Goal: Information Seeking & Learning: Learn about a topic

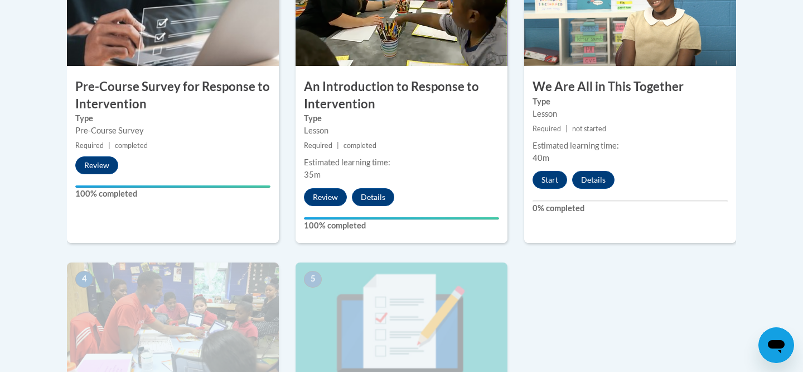
scroll to position [439, 0]
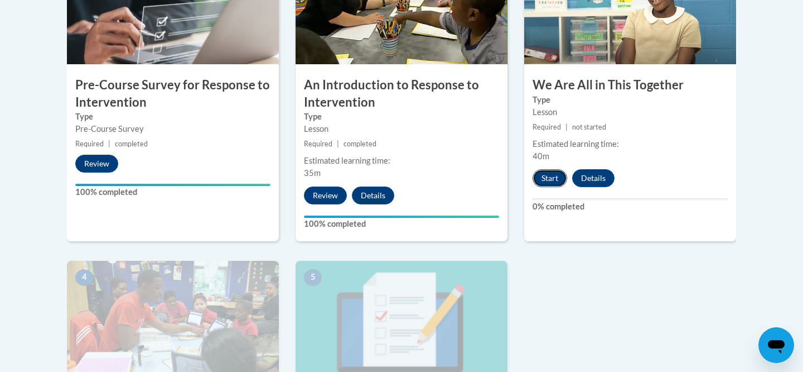
click at [546, 175] on button "Start" at bounding box center [550, 178] width 35 height 18
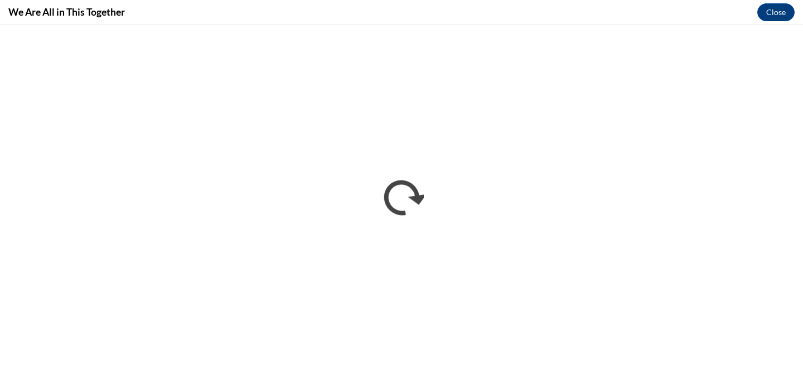
scroll to position [0, 0]
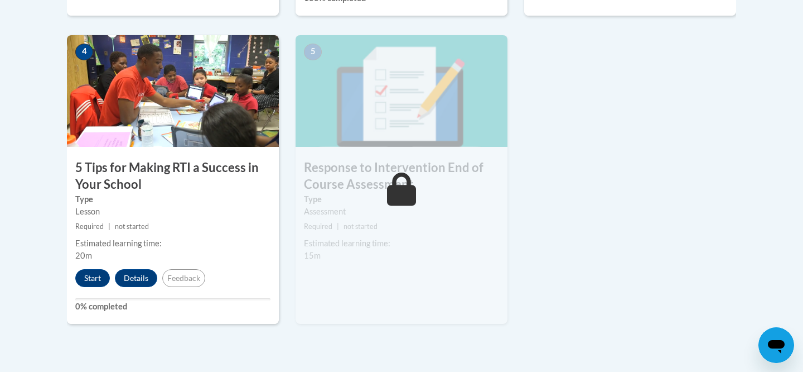
scroll to position [670, 0]
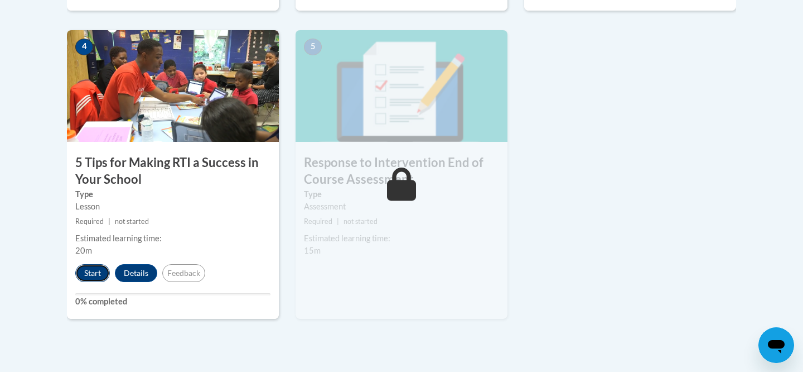
click at [94, 269] on button "Start" at bounding box center [92, 273] width 35 height 18
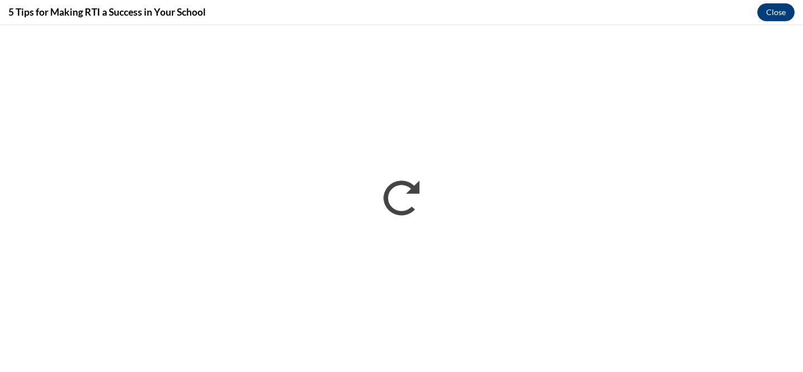
scroll to position [0, 0]
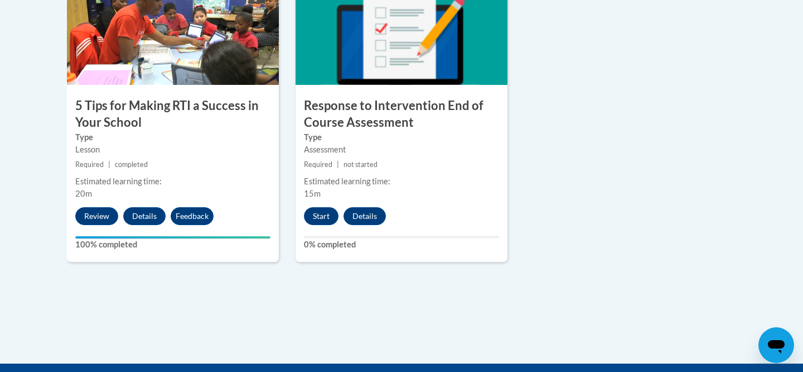
scroll to position [734, 0]
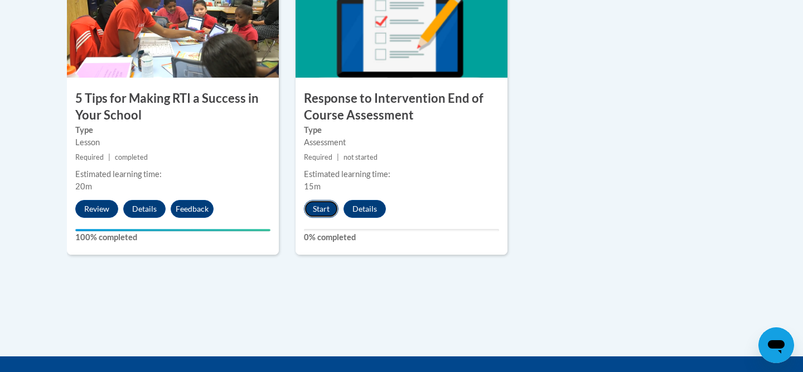
click at [324, 206] on button "Start" at bounding box center [321, 209] width 35 height 18
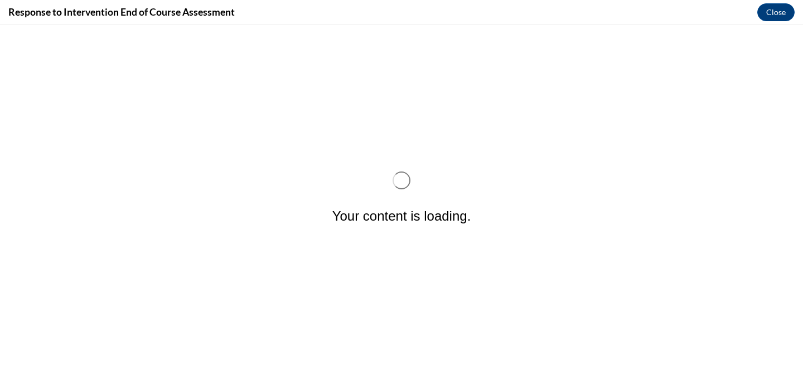
scroll to position [0, 0]
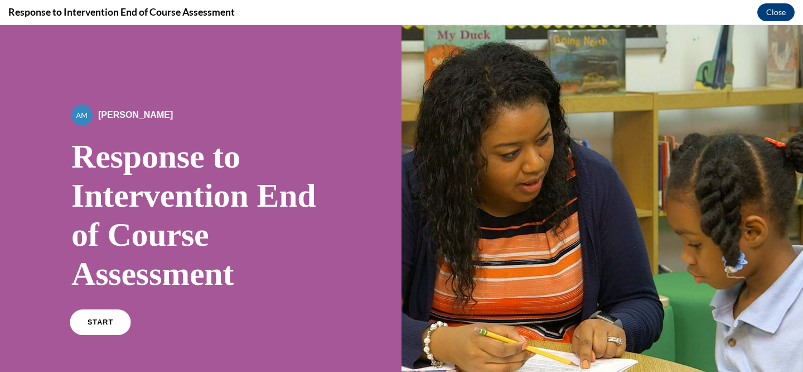
click at [109, 319] on span "START" at bounding box center [101, 322] width 26 height 8
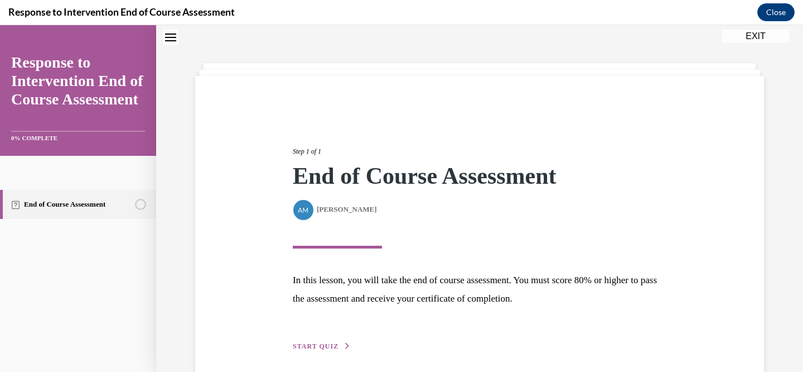
scroll to position [82, 0]
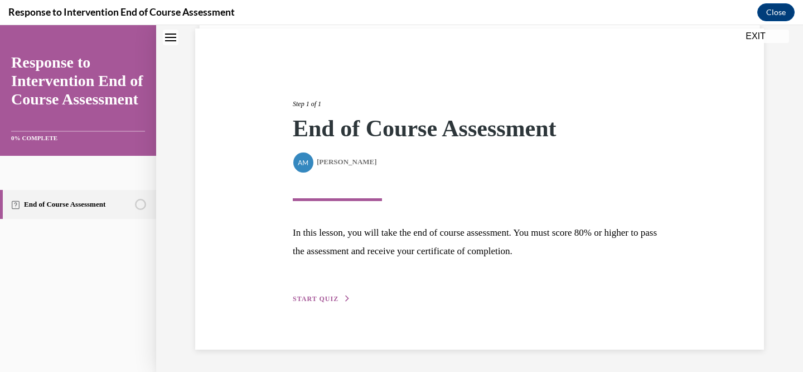
click at [306, 303] on button "START QUIZ" at bounding box center [322, 298] width 58 height 10
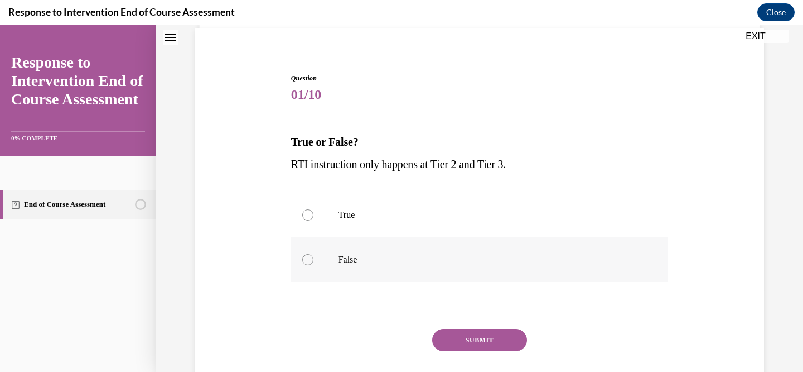
click at [310, 259] on div at bounding box center [307, 259] width 11 height 11
click at [310, 259] on input "False" at bounding box center [307, 259] width 11 height 11
radio input "true"
click at [468, 340] on button "SUBMIT" at bounding box center [479, 340] width 95 height 22
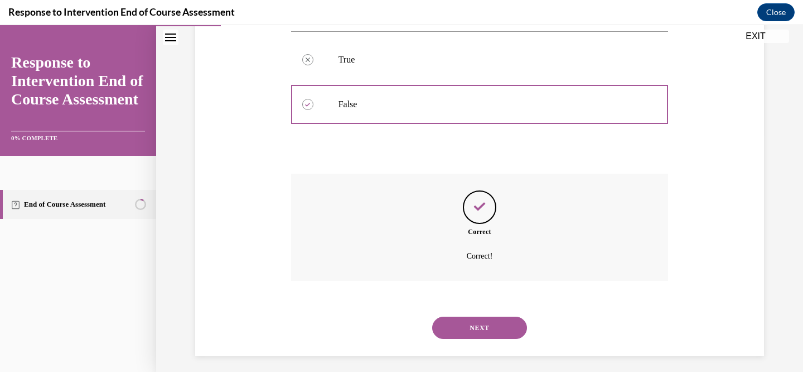
scroll to position [243, 0]
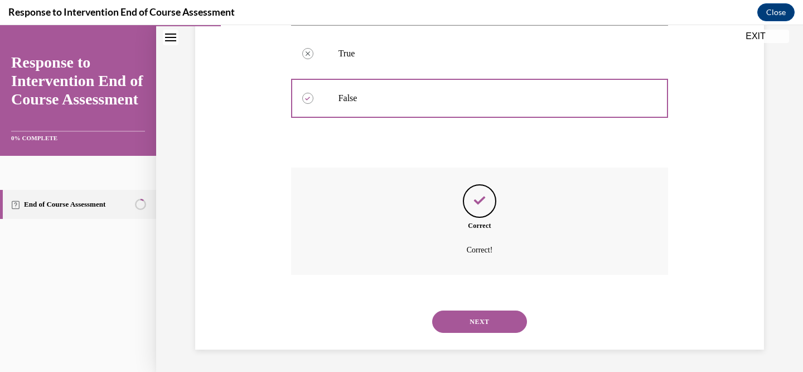
click at [474, 317] on button "NEXT" at bounding box center [479, 321] width 95 height 22
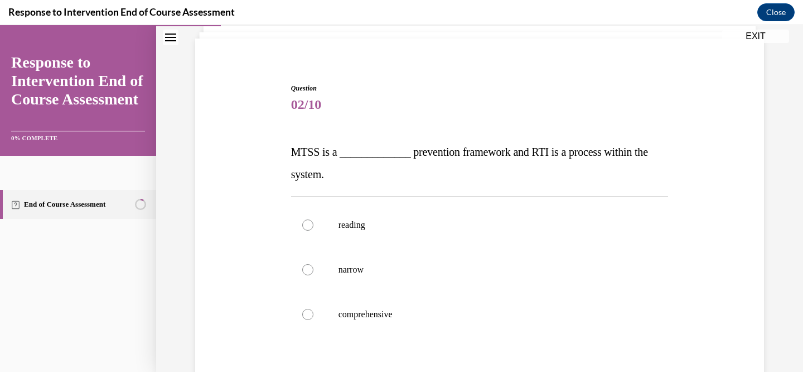
scroll to position [85, 0]
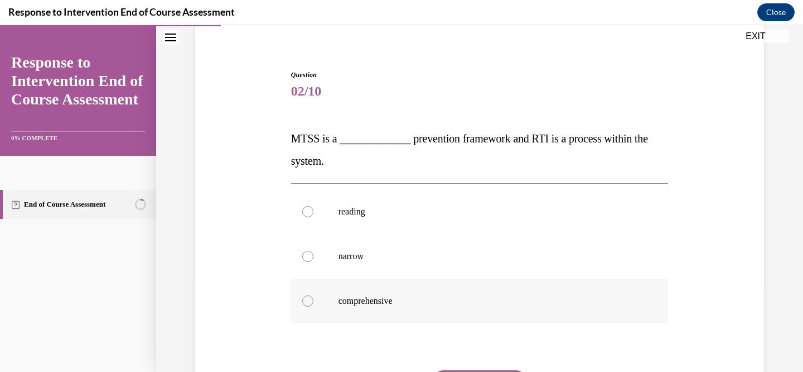
click at [306, 304] on div at bounding box center [307, 300] width 11 height 11
click at [306, 304] on input "comprehensive" at bounding box center [307, 300] width 11 height 11
radio input "true"
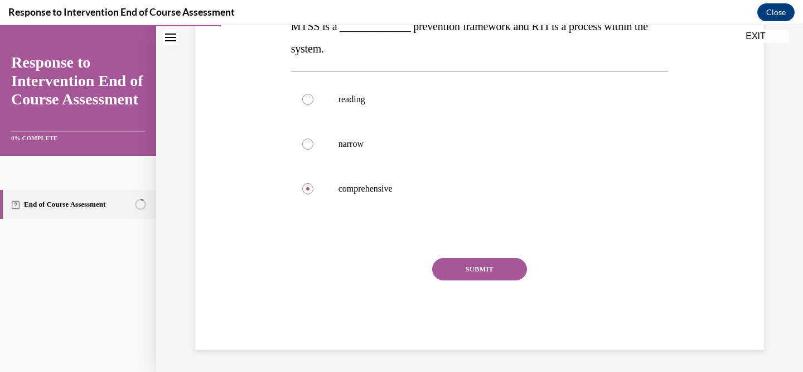
click at [488, 270] on button "SUBMIT" at bounding box center [479, 269] width 95 height 22
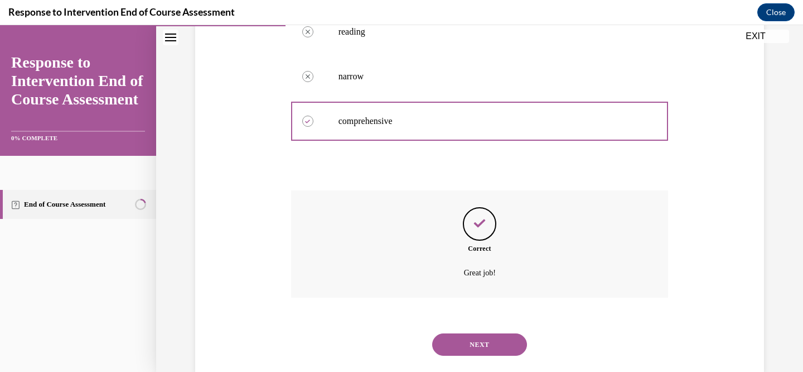
scroll to position [288, 0]
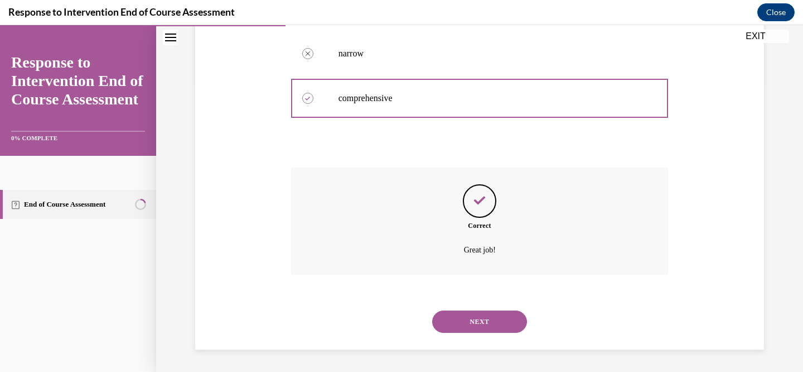
click at [476, 318] on button "NEXT" at bounding box center [479, 321] width 95 height 22
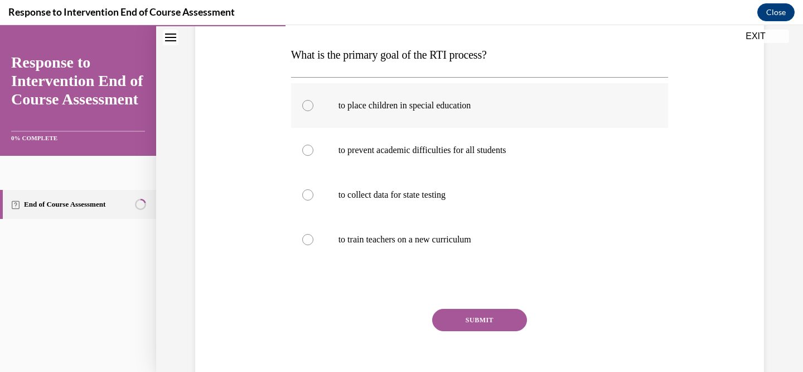
scroll to position [170, 0]
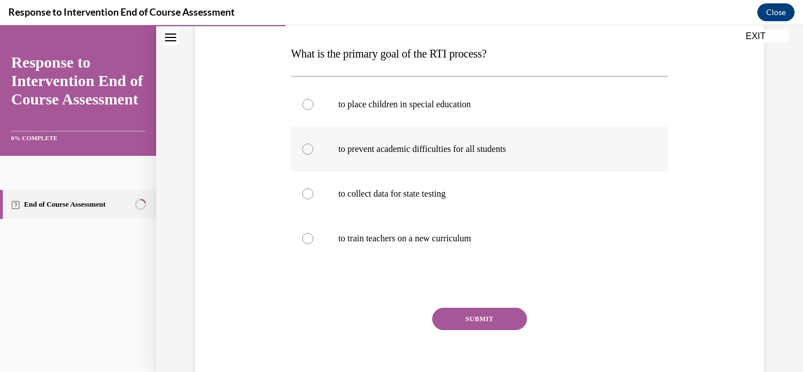
click at [307, 152] on div at bounding box center [307, 148] width 11 height 11
click at [307, 152] on input "to prevent academic difficulties for all students" at bounding box center [307, 148] width 11 height 11
radio input "true"
click at [469, 315] on button "SUBMIT" at bounding box center [479, 318] width 95 height 22
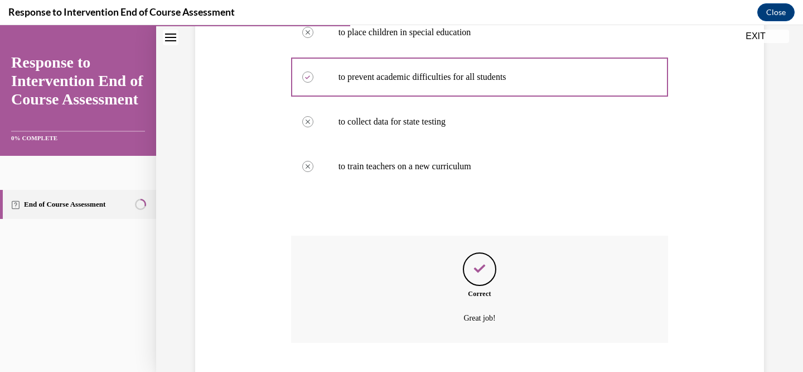
scroll to position [310, 0]
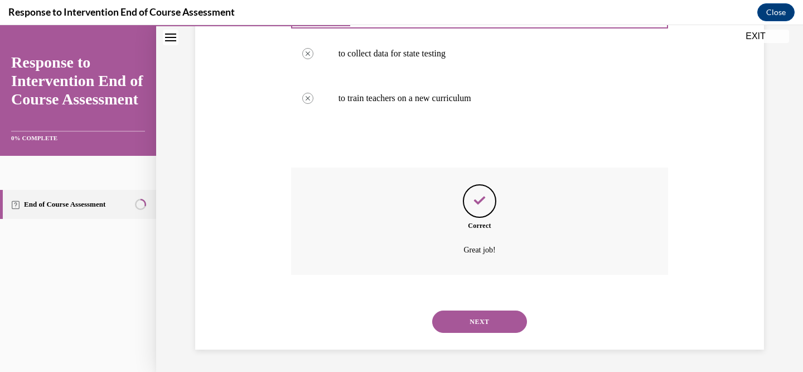
click at [465, 321] on button "NEXT" at bounding box center [479, 321] width 95 height 22
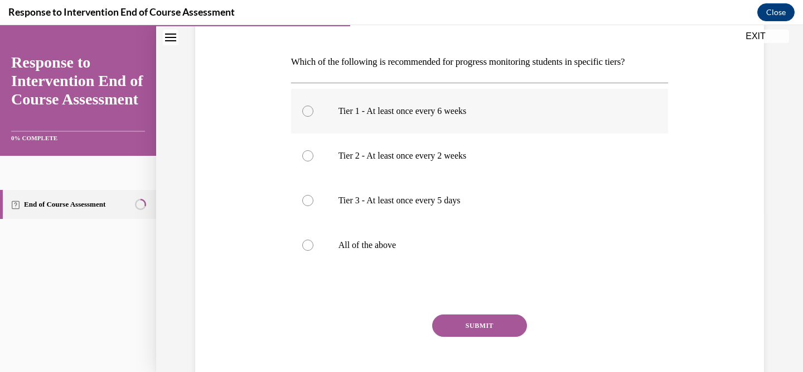
scroll to position [165, 0]
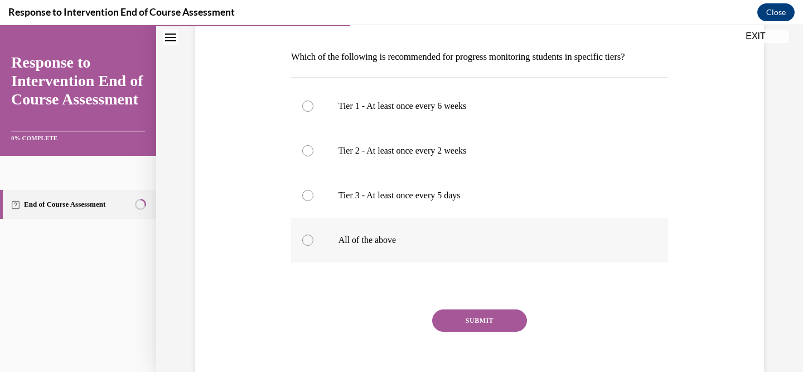
click at [312, 238] on div at bounding box center [307, 239] width 11 height 11
click at [312, 238] on input "All of the above" at bounding box center [307, 239] width 11 height 11
radio input "true"
click at [463, 317] on button "SUBMIT" at bounding box center [479, 320] width 95 height 22
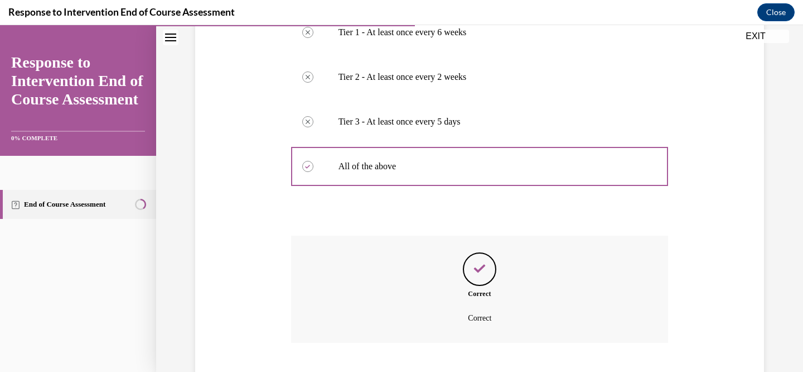
scroll to position [307, 0]
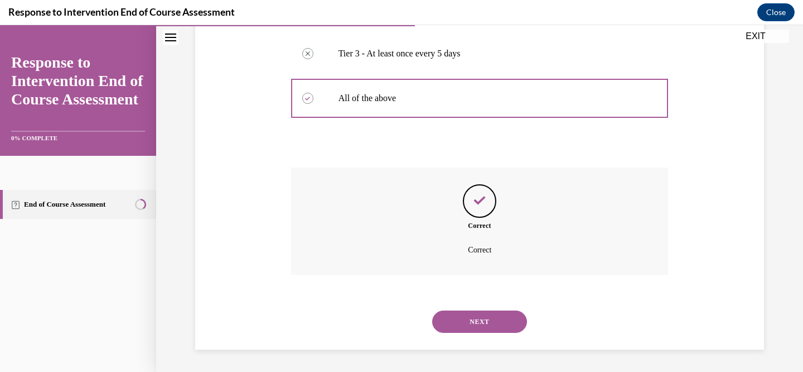
click at [473, 320] on button "NEXT" at bounding box center [479, 321] width 95 height 22
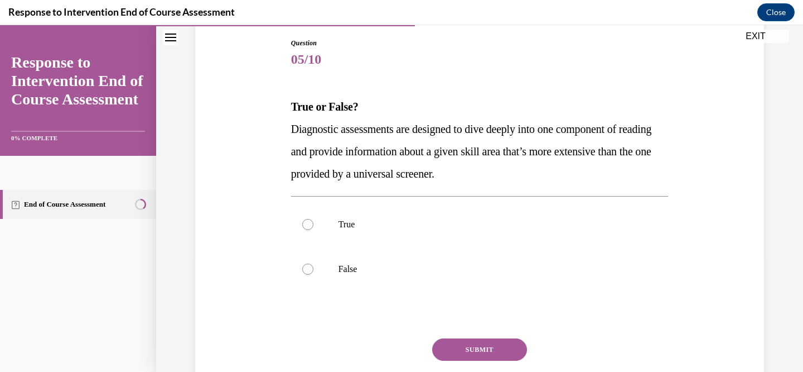
scroll to position [120, 0]
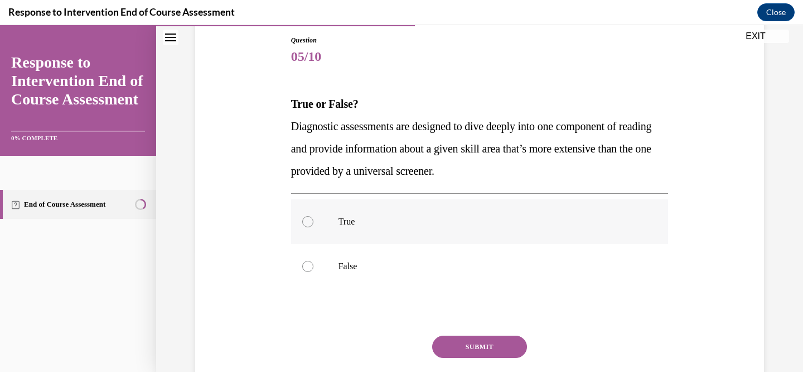
click at [306, 218] on div at bounding box center [307, 221] width 11 height 11
click at [306, 218] on input "True" at bounding box center [307, 221] width 11 height 11
radio input "true"
click at [465, 340] on button "SUBMIT" at bounding box center [479, 346] width 95 height 22
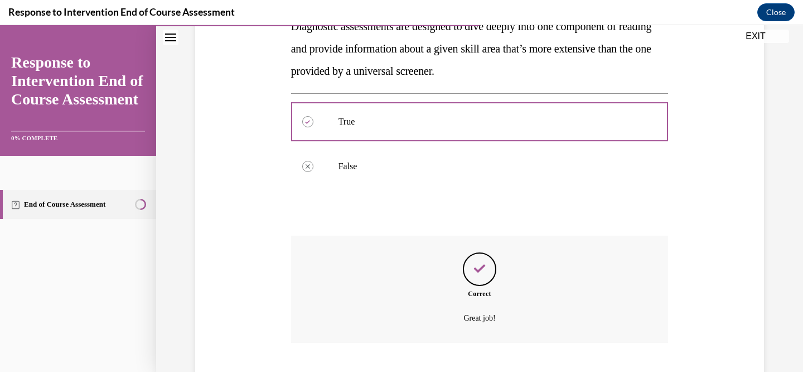
scroll to position [288, 0]
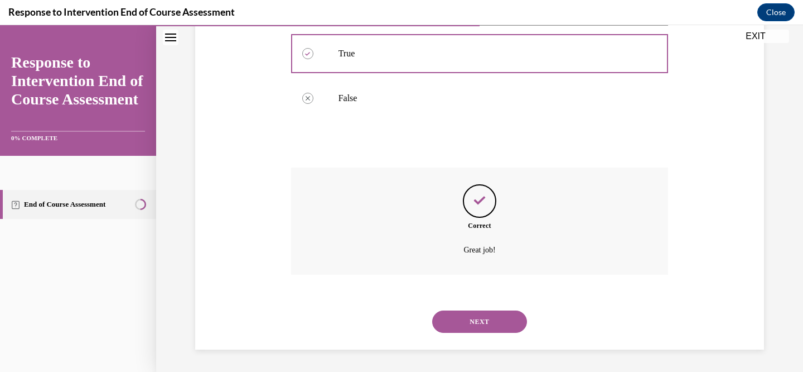
click at [476, 315] on button "NEXT" at bounding box center [479, 321] width 95 height 22
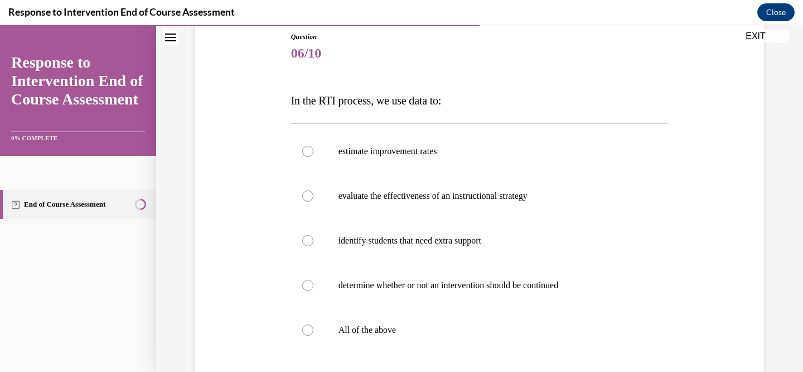
scroll to position [124, 0]
click at [309, 335] on label "All of the above" at bounding box center [480, 329] width 378 height 45
click at [309, 335] on input "All of the above" at bounding box center [307, 329] width 11 height 11
radio input "true"
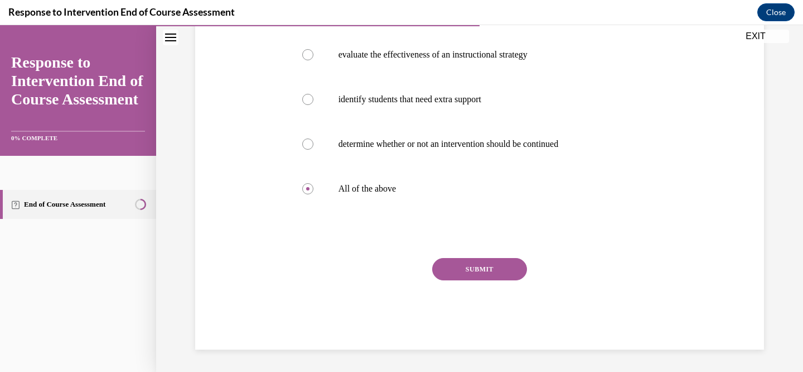
click at [475, 267] on button "SUBMIT" at bounding box center [479, 269] width 95 height 22
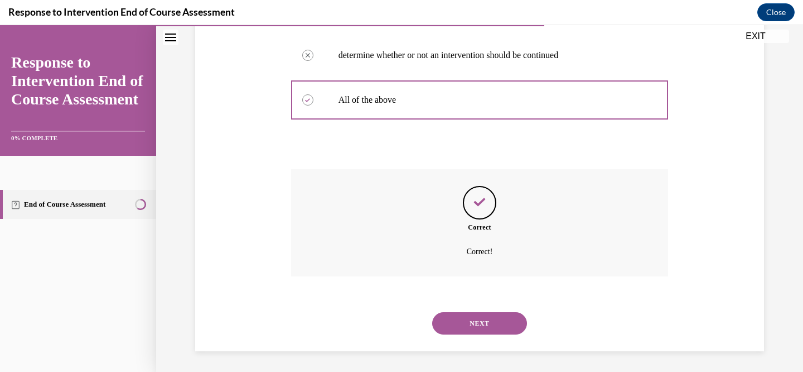
scroll to position [355, 0]
click at [478, 322] on button "NEXT" at bounding box center [479, 321] width 95 height 22
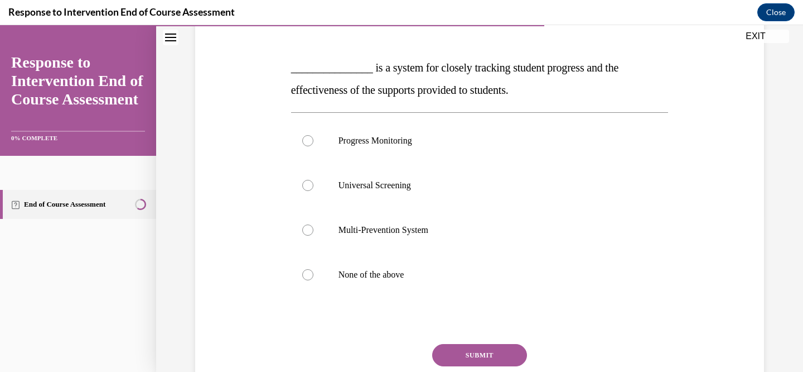
scroll to position [154, 0]
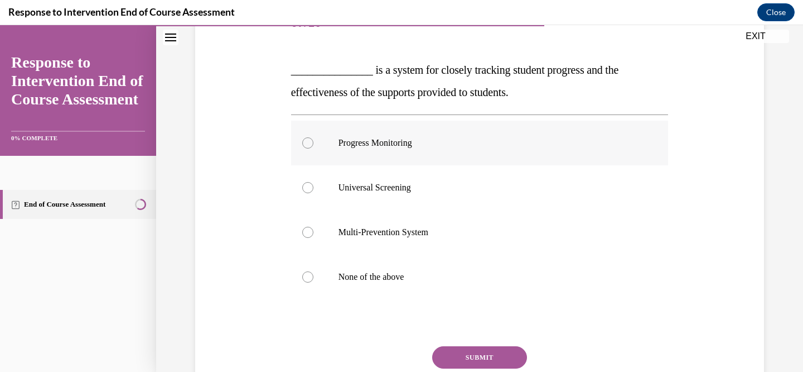
click at [309, 141] on div at bounding box center [307, 142] width 11 height 11
click at [309, 141] on input "Progress Monitoring" at bounding box center [307, 142] width 11 height 11
radio input "true"
click at [482, 354] on button "SUBMIT" at bounding box center [479, 357] width 95 height 22
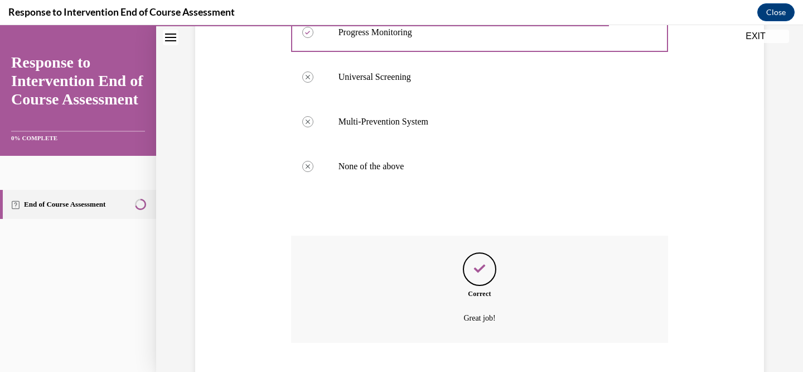
scroll to position [333, 0]
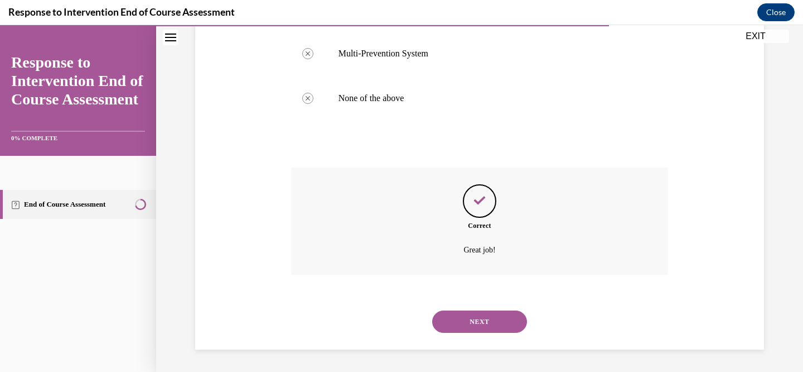
click at [480, 316] on button "NEXT" at bounding box center [479, 321] width 95 height 22
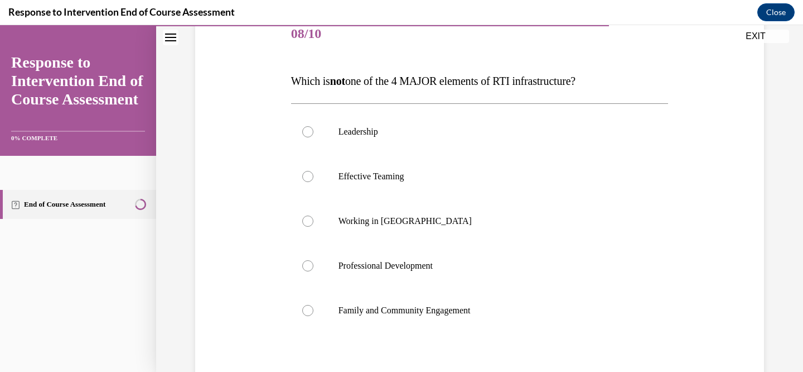
scroll to position [144, 0]
click at [312, 223] on label "Working in Silos" at bounding box center [480, 220] width 378 height 45
click at [312, 223] on input "Working in Silos" at bounding box center [307, 219] width 11 height 11
radio input "true"
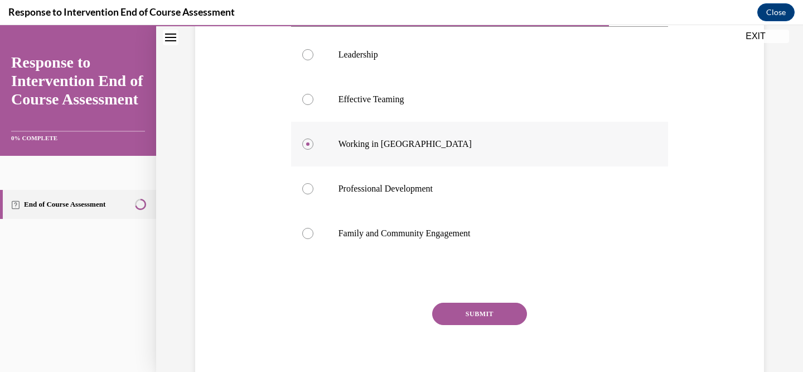
scroll to position [264, 0]
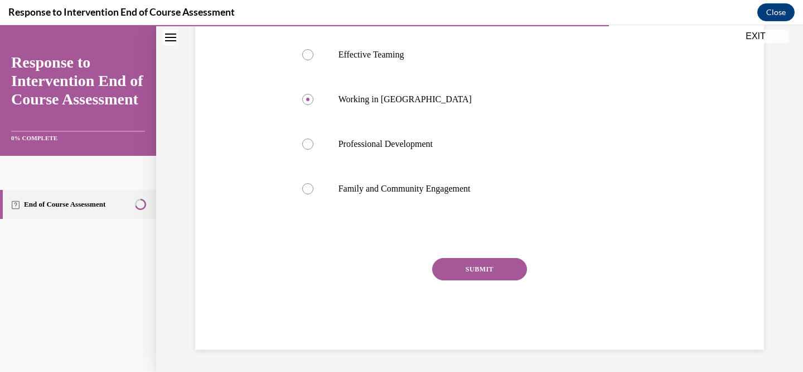
click at [473, 266] on button "SUBMIT" at bounding box center [479, 269] width 95 height 22
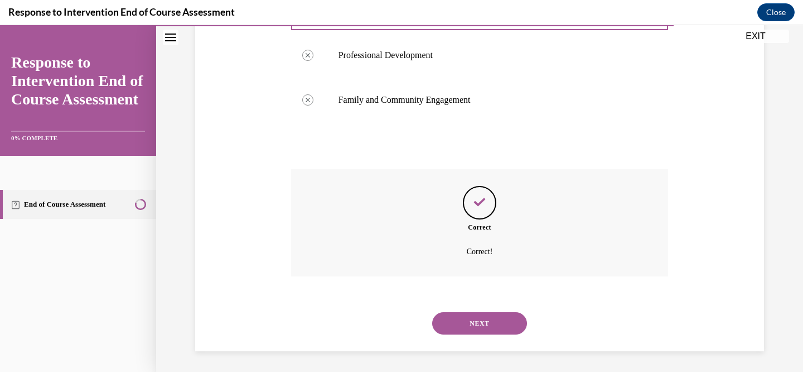
scroll to position [355, 0]
click at [479, 317] on button "NEXT" at bounding box center [479, 321] width 95 height 22
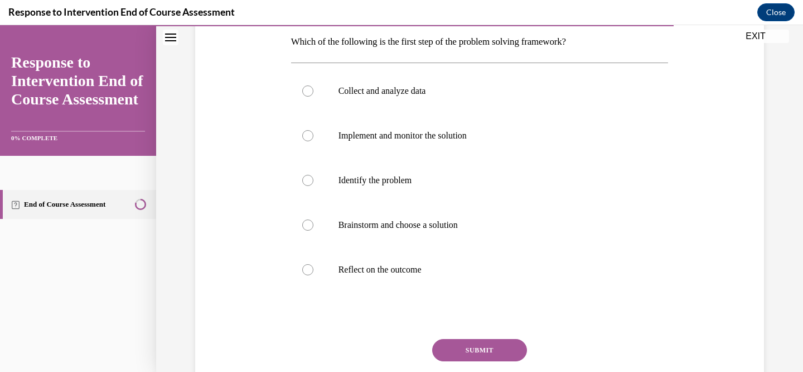
scroll to position [182, 0]
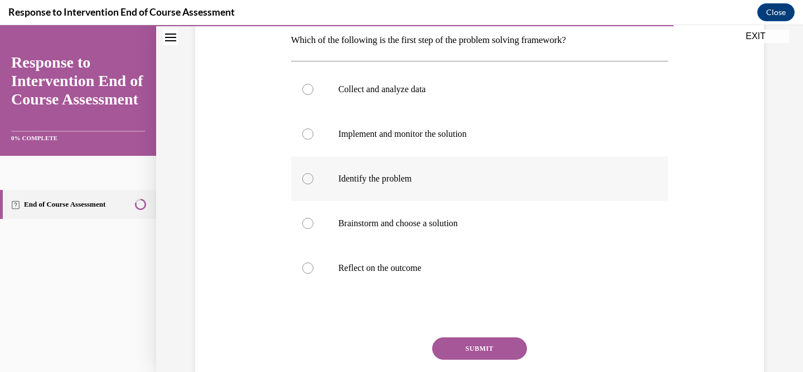
click at [307, 180] on div at bounding box center [307, 178] width 11 height 11
click at [307, 180] on input "Identify the problem" at bounding box center [307, 178] width 11 height 11
radio input "true"
click at [481, 341] on button "SUBMIT" at bounding box center [479, 348] width 95 height 22
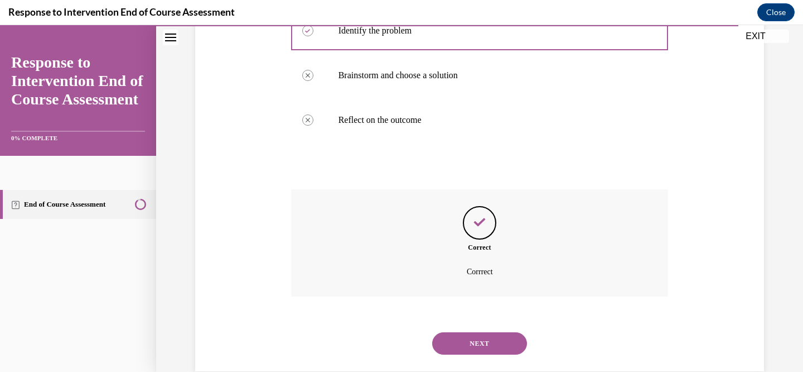
scroll to position [351, 0]
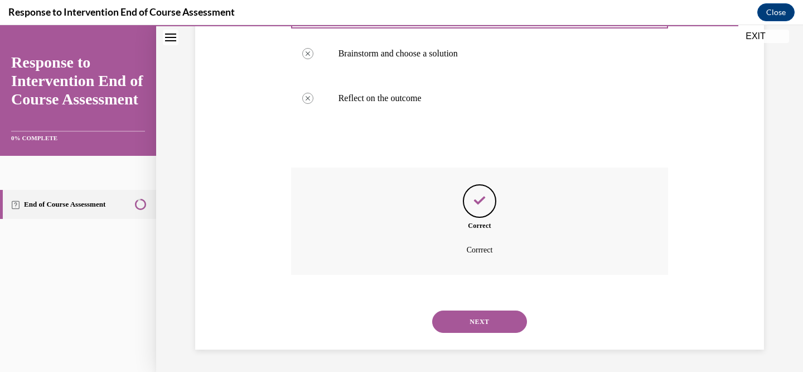
click at [480, 323] on button "NEXT" at bounding box center [479, 321] width 95 height 22
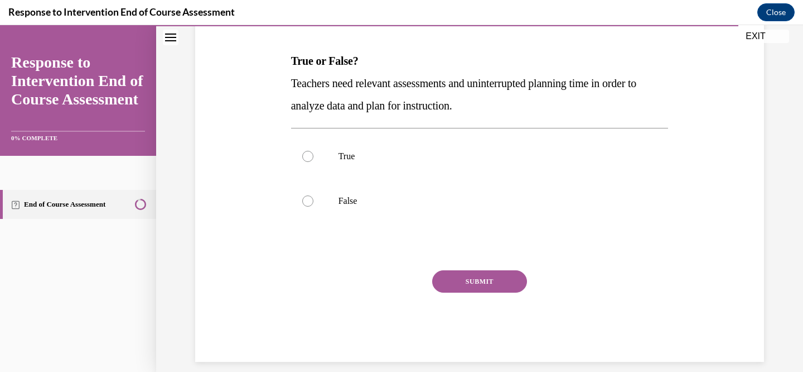
scroll to position [165, 0]
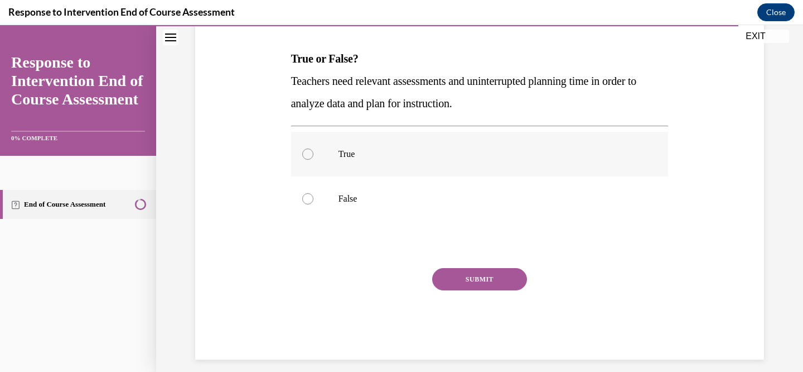
click at [310, 152] on div at bounding box center [307, 153] width 11 height 11
click at [310, 152] on input "True" at bounding box center [307, 153] width 11 height 11
radio input "true"
click at [466, 276] on button "SUBMIT" at bounding box center [479, 279] width 95 height 22
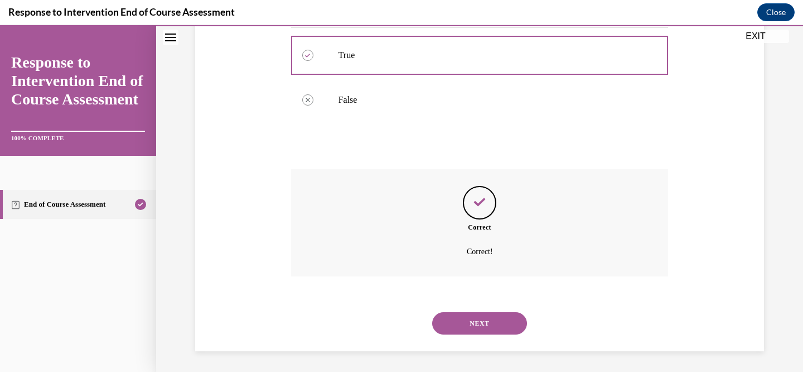
scroll to position [266, 0]
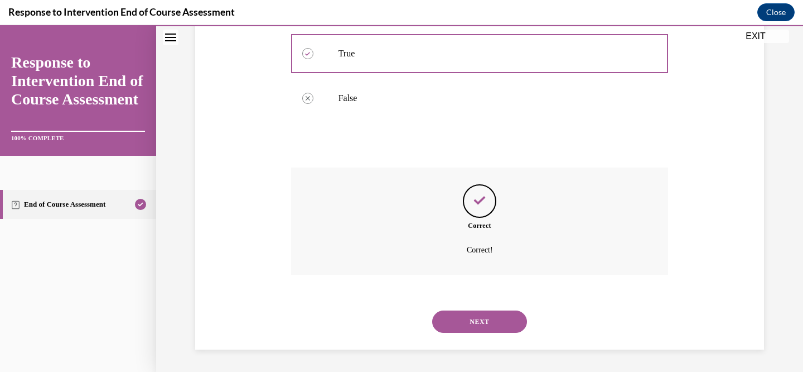
click at [461, 324] on button "NEXT" at bounding box center [479, 321] width 95 height 22
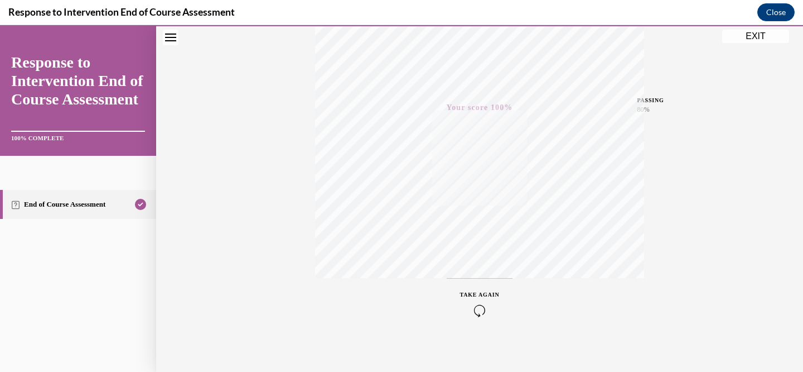
scroll to position [225, 0]
click at [746, 37] on button "EXIT" at bounding box center [756, 36] width 67 height 13
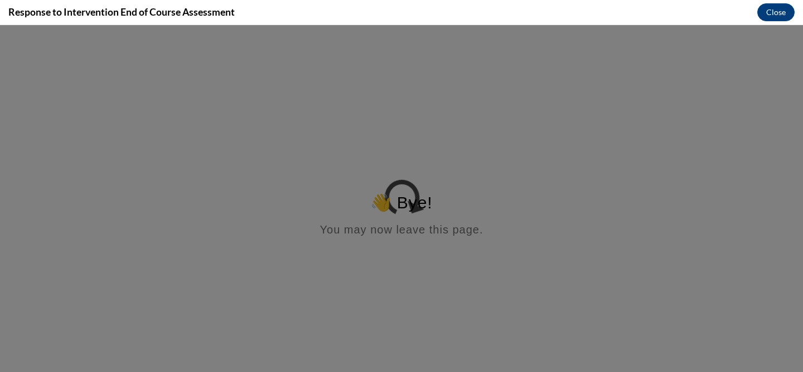
scroll to position [0, 0]
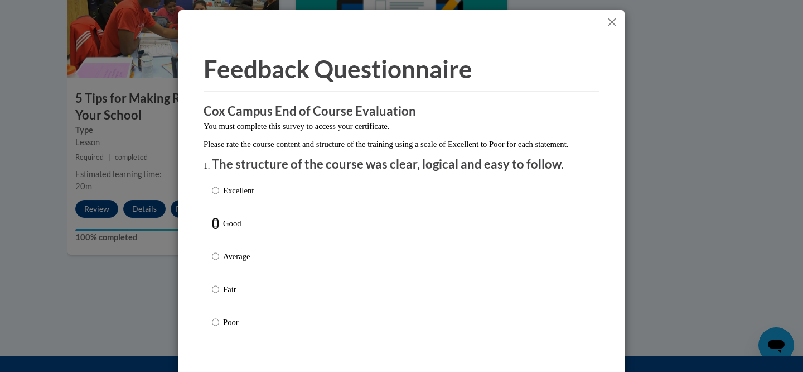
click at [217, 229] on input "Good" at bounding box center [215, 223] width 7 height 12
radio input "true"
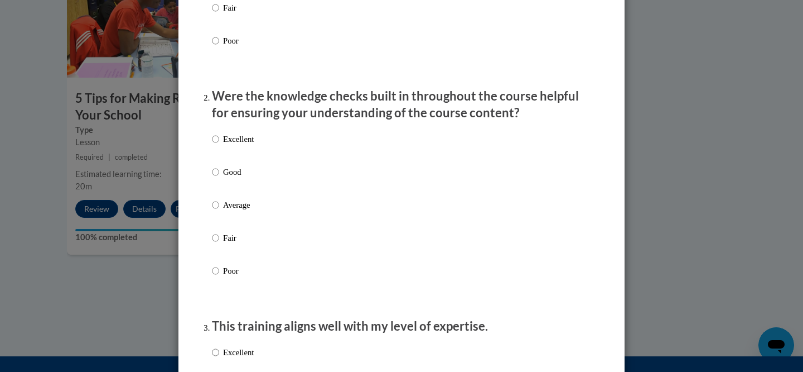
scroll to position [318, 0]
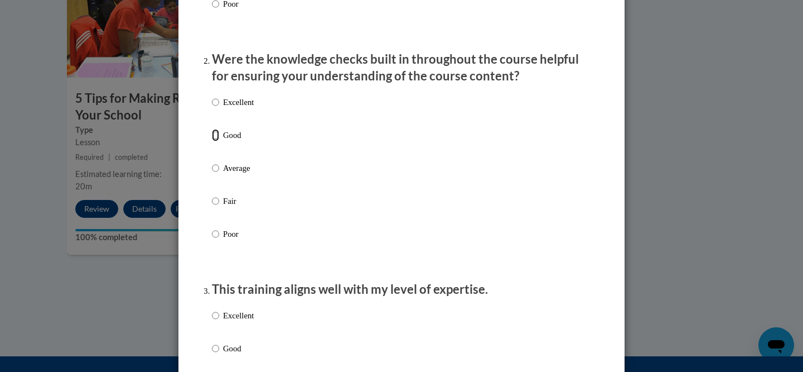
click at [215, 141] on input "Good" at bounding box center [215, 135] width 7 height 12
radio input "true"
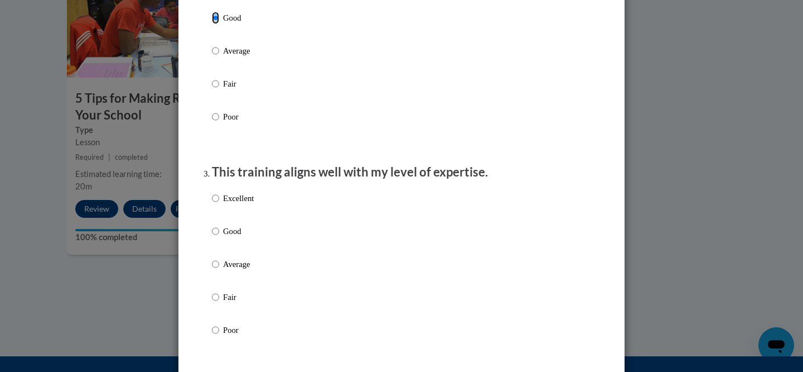
scroll to position [439, 0]
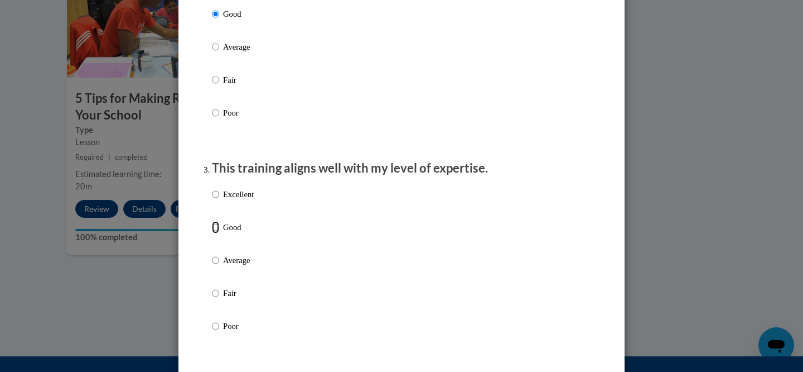
click at [216, 233] on input "Good" at bounding box center [215, 227] width 7 height 12
radio input "true"
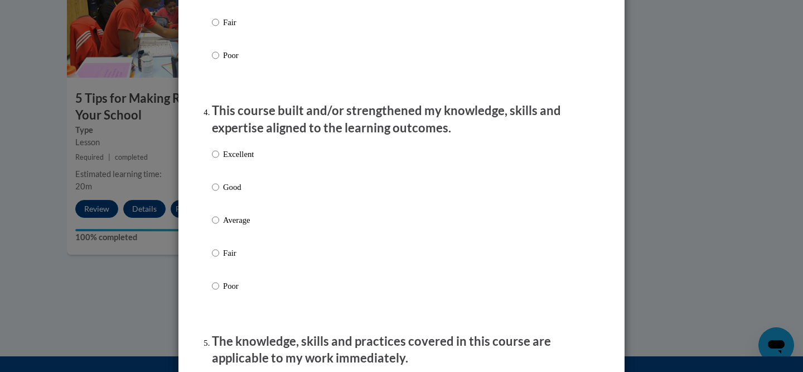
scroll to position [711, 0]
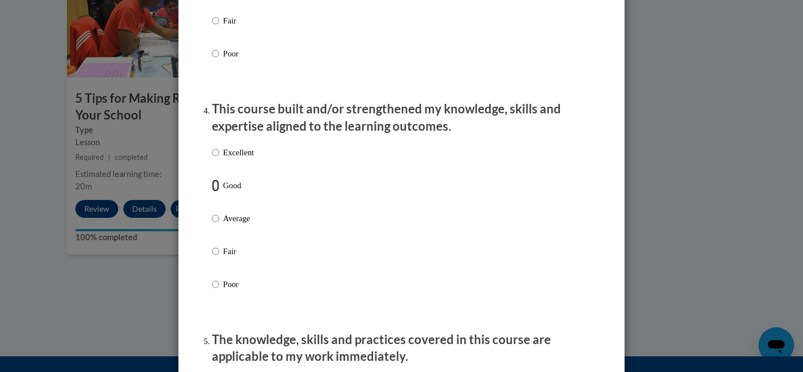
click at [216, 191] on input "Good" at bounding box center [215, 185] width 7 height 12
radio input "true"
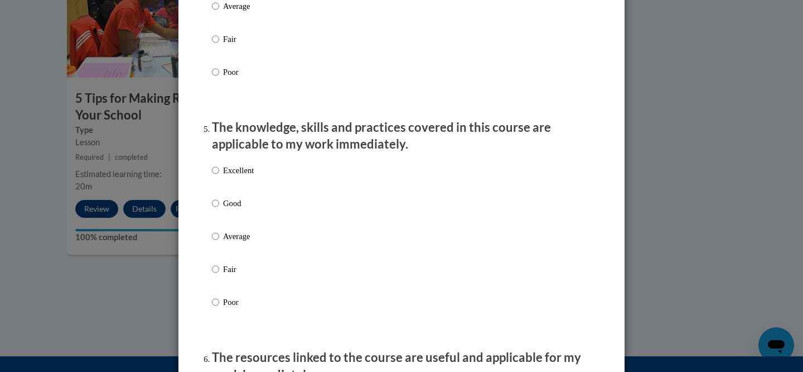
scroll to position [931, 0]
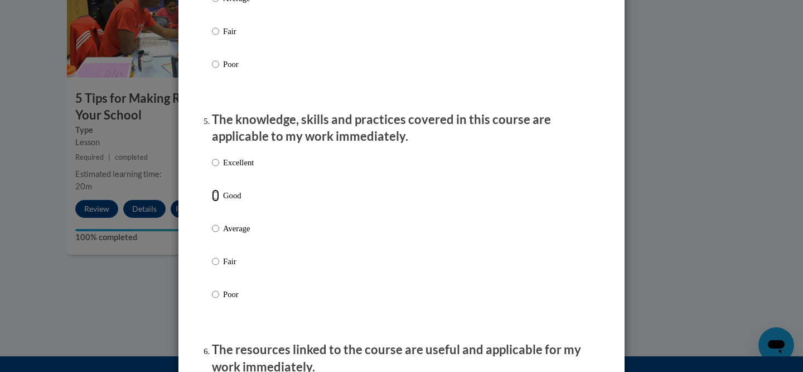
click at [217, 201] on input "Good" at bounding box center [215, 195] width 7 height 12
radio input "true"
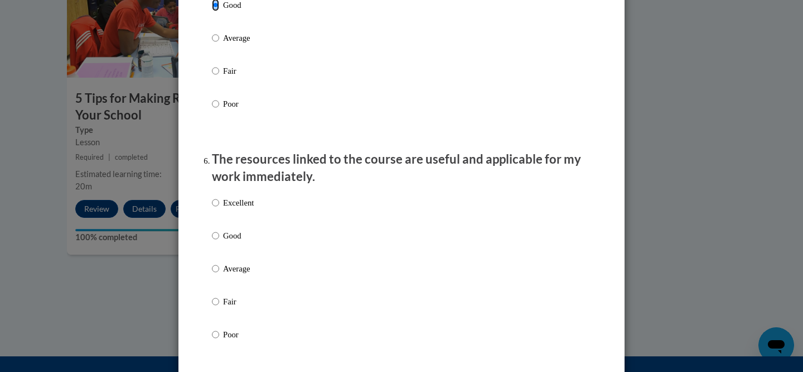
scroll to position [1122, 0]
click at [215, 241] on input "Good" at bounding box center [215, 235] width 7 height 12
radio input "true"
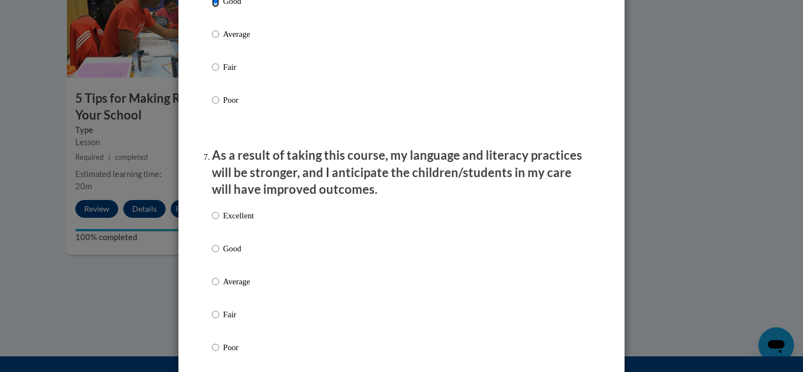
scroll to position [1362, 0]
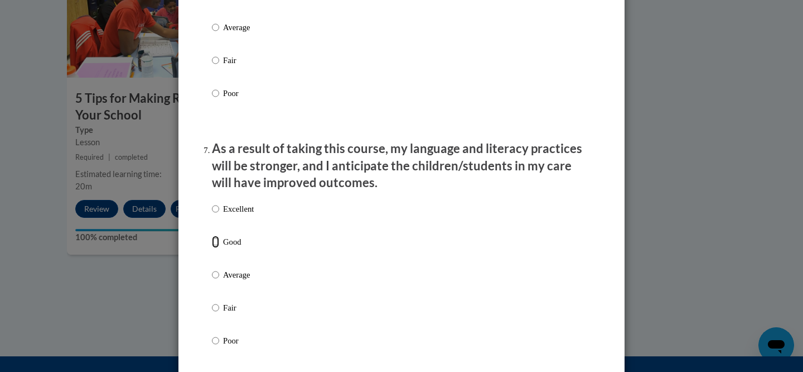
click at [216, 248] on input "Good" at bounding box center [215, 241] width 7 height 12
radio input "true"
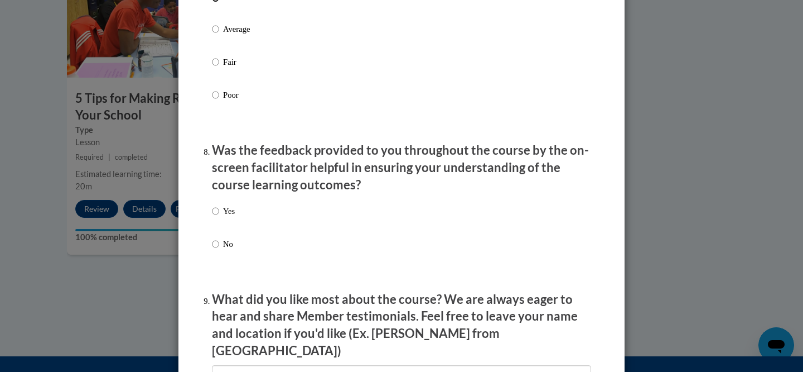
scroll to position [1613, 0]
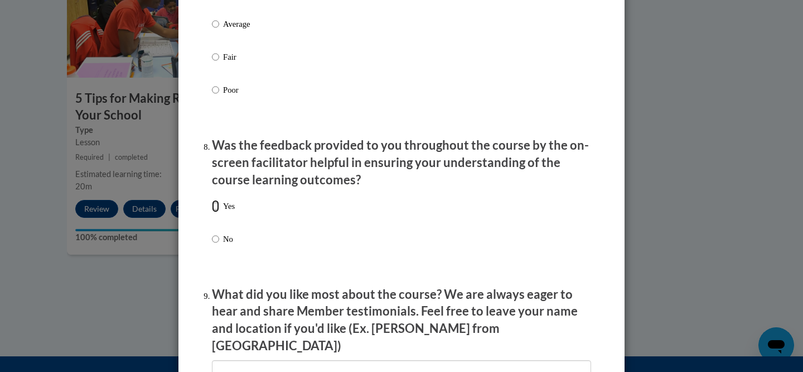
click at [215, 212] on input "Yes" at bounding box center [215, 206] width 7 height 12
radio input "true"
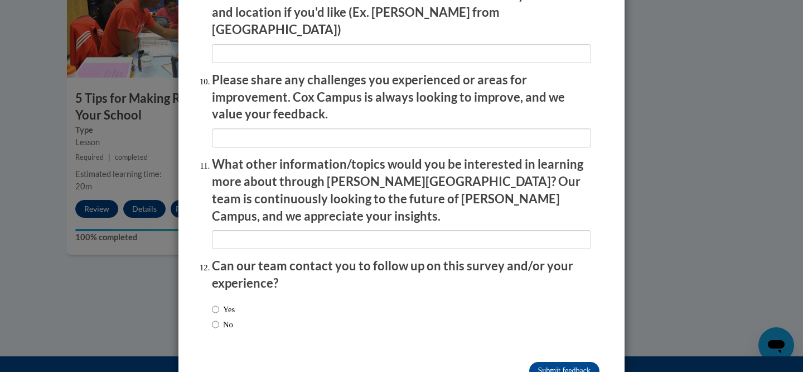
scroll to position [1949, 0]
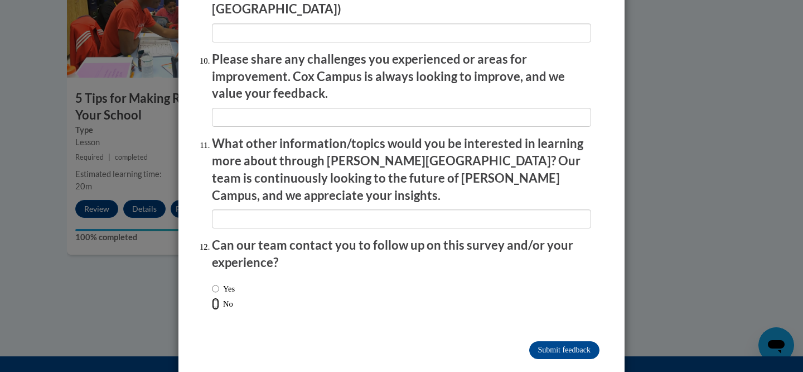
click at [216, 297] on input "No" at bounding box center [215, 303] width 7 height 12
radio input "true"
click at [558, 341] on input "Submit feedback" at bounding box center [564, 350] width 70 height 18
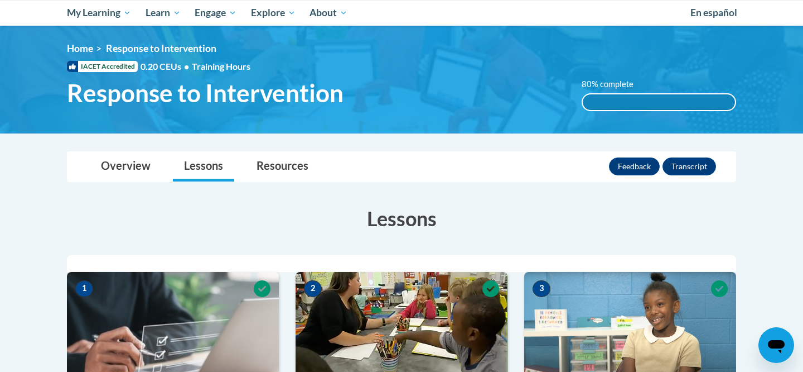
scroll to position [122, 0]
